Goal: Task Accomplishment & Management: Manage account settings

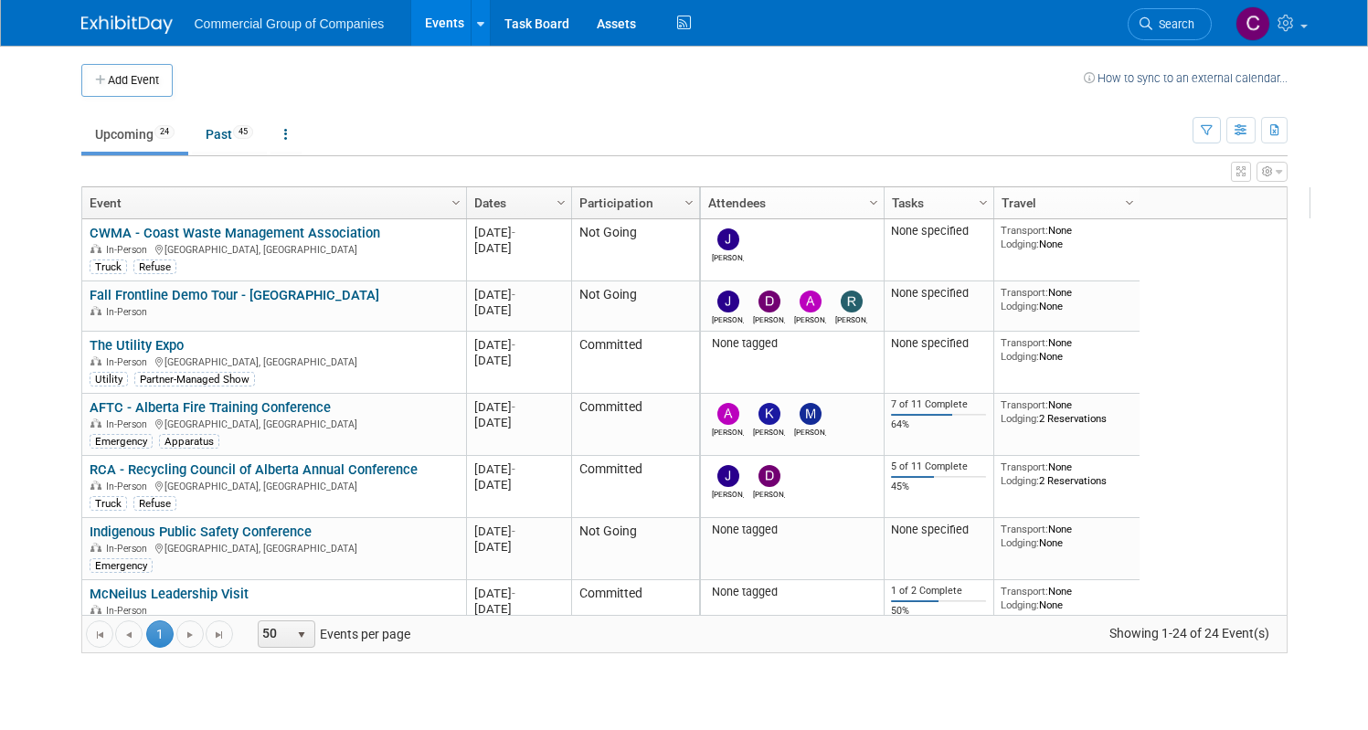
scroll to position [110, 0]
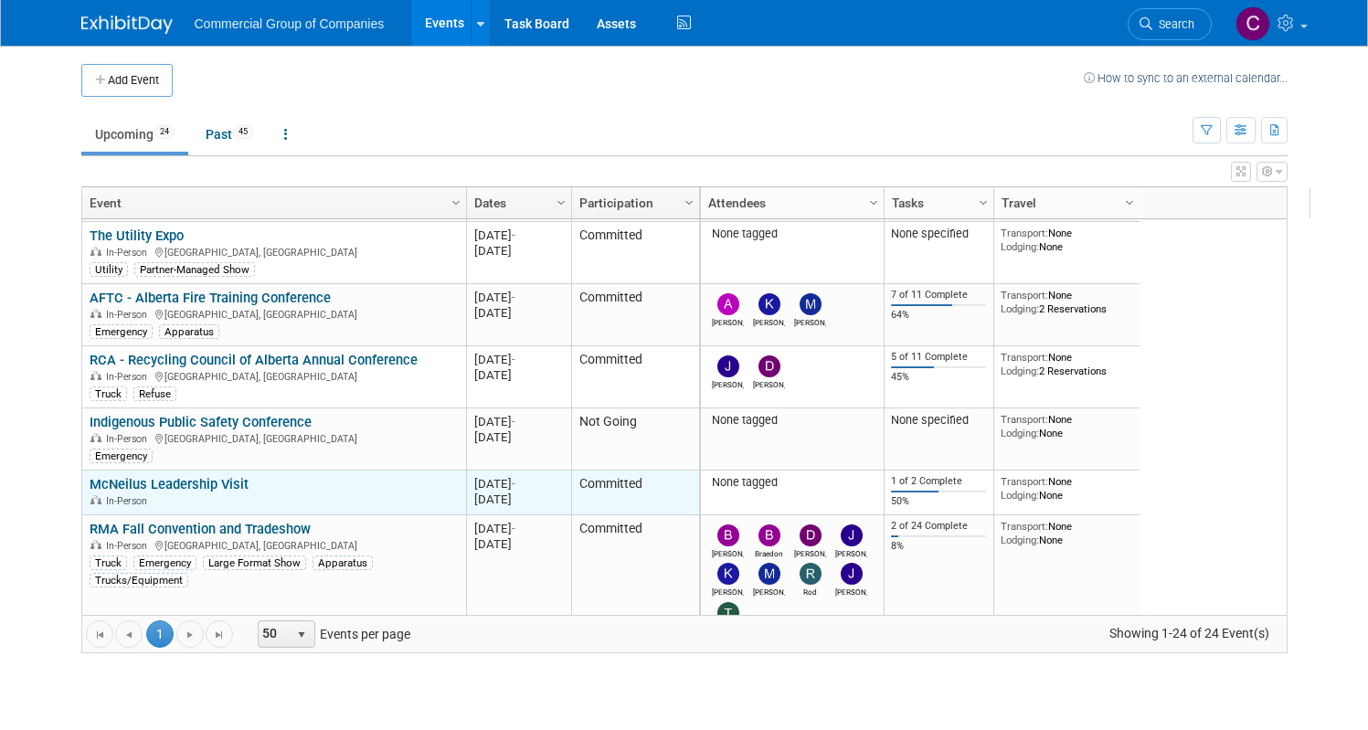
click at [197, 481] on link "McNeilus Leadership Visit" at bounding box center [169, 484] width 159 height 16
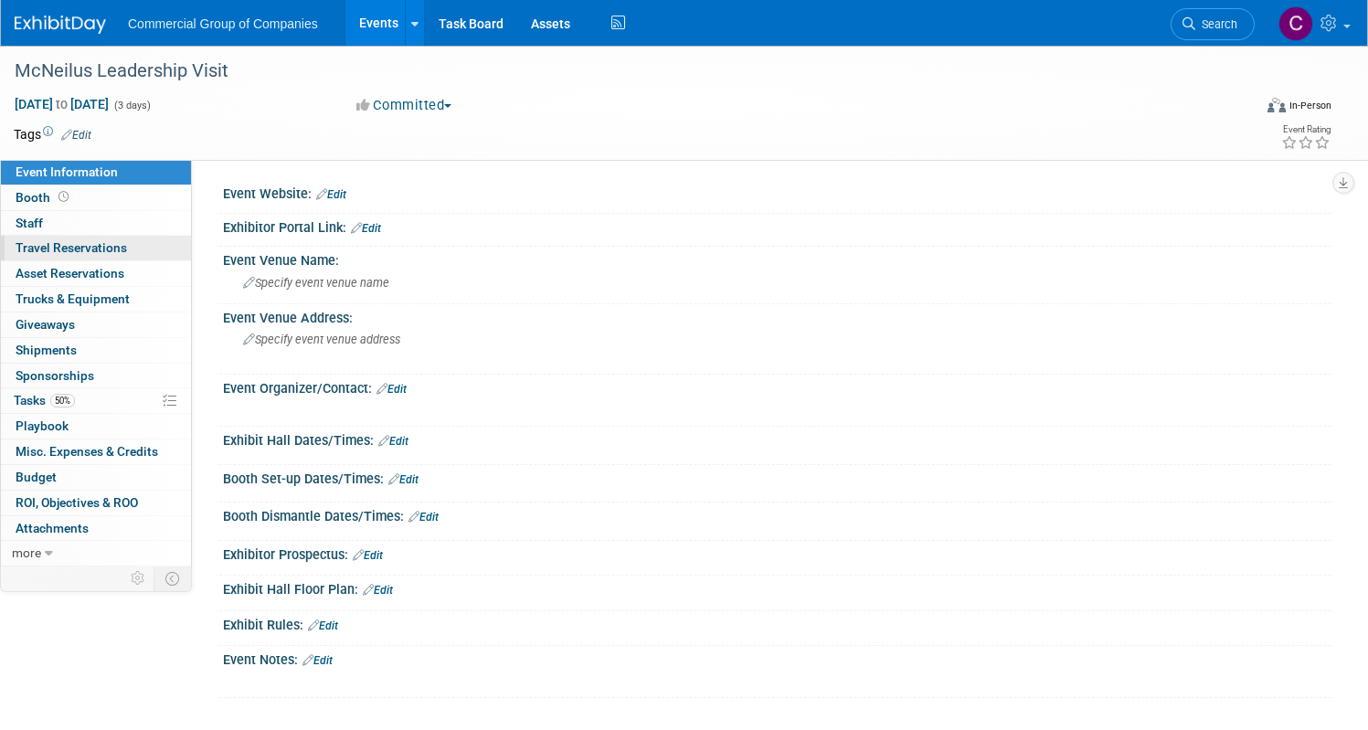
click at [127, 241] on span "Travel Reservations 0" at bounding box center [72, 247] width 112 height 15
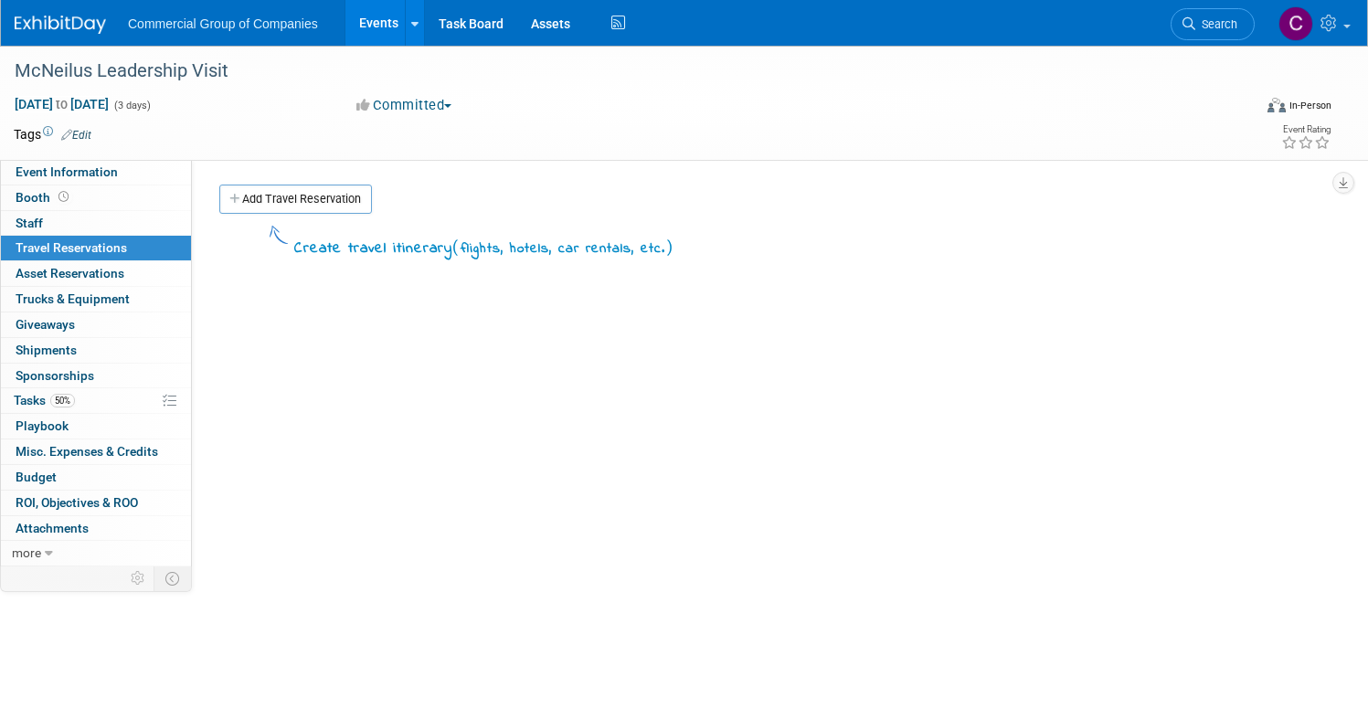
click at [106, 23] on img at bounding box center [60, 25] width 91 height 18
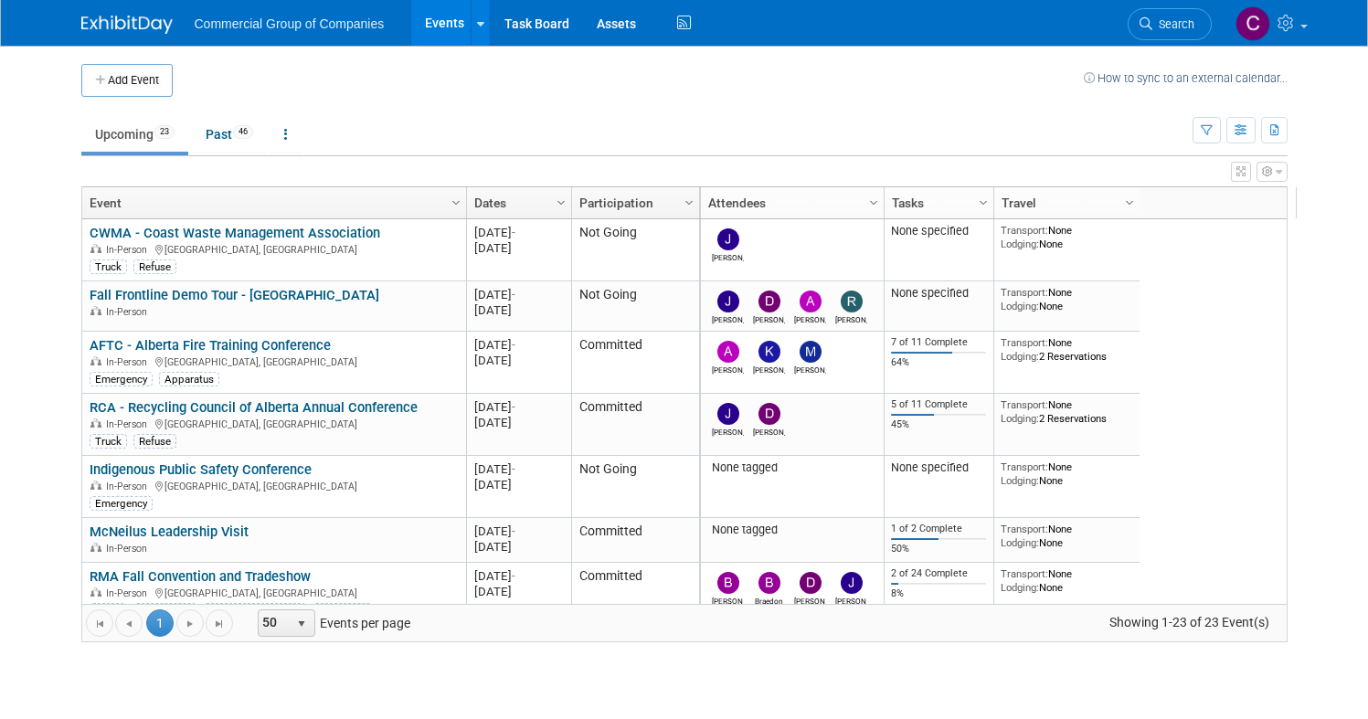
click at [322, 85] on td at bounding box center [628, 80] width 911 height 33
